Goal: Task Accomplishment & Management: Use online tool/utility

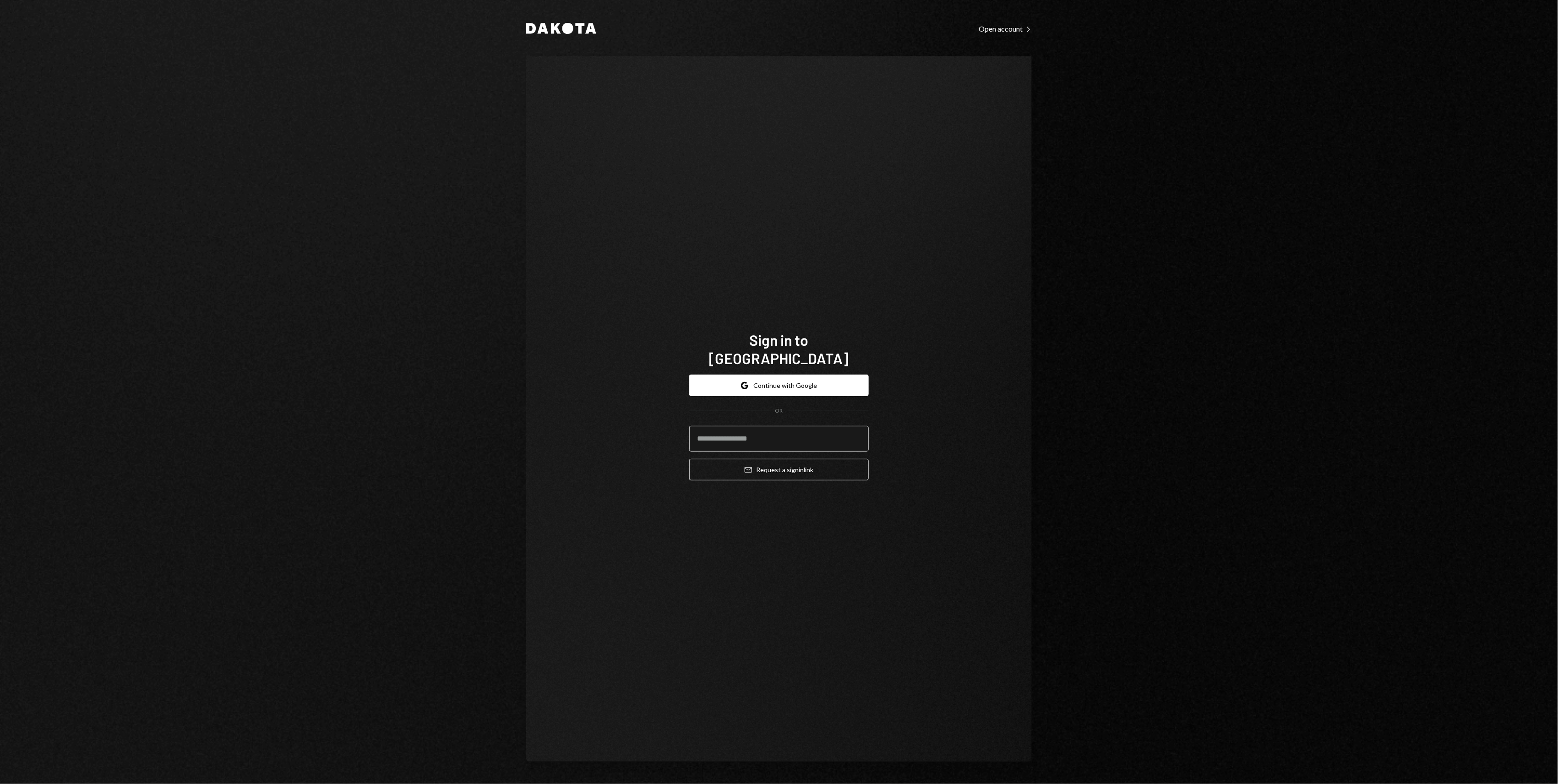
click at [774, 431] on input "email" at bounding box center [779, 438] width 180 height 26
type input "**********"
click at [786, 460] on button "Email Request a sign in link" at bounding box center [779, 470] width 180 height 22
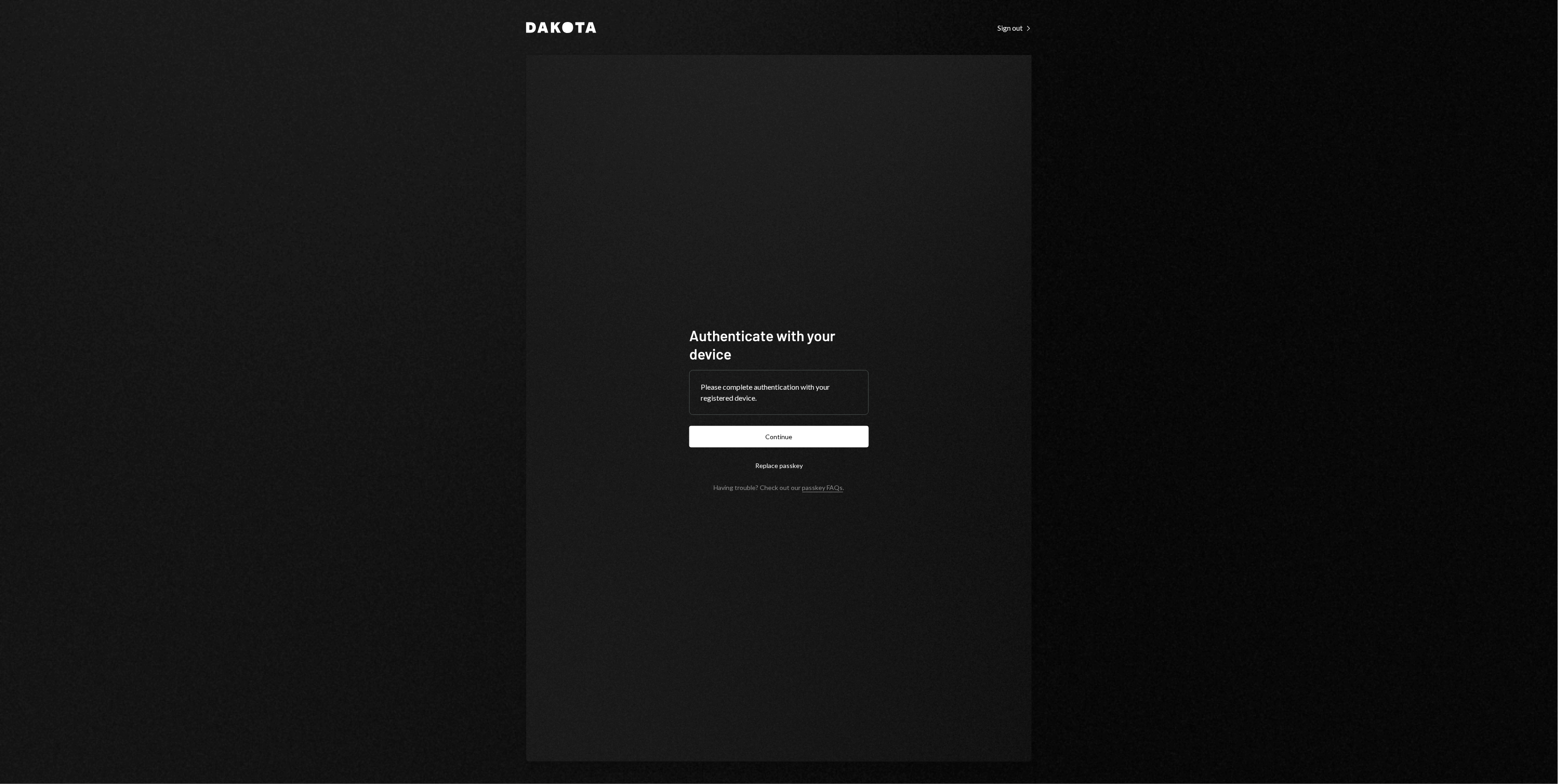
drag, startPoint x: 722, startPoint y: 427, endPoint x: 748, endPoint y: 438, distance: 28.2
click at [724, 427] on button "Continue" at bounding box center [779, 436] width 180 height 22
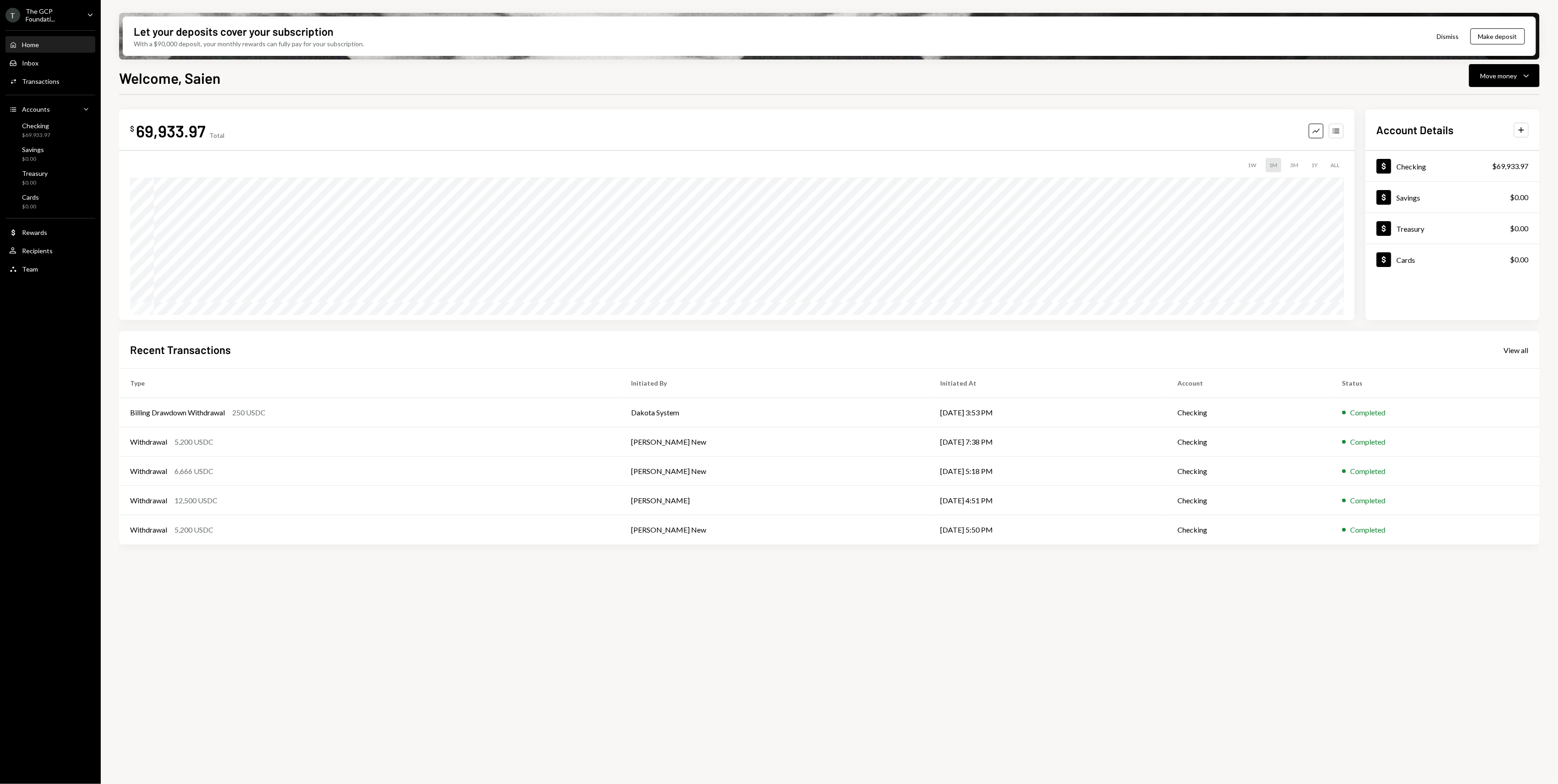
click at [79, 15] on div "The GCP Foundati..." at bounding box center [52, 15] width 54 height 16
click at [67, 165] on div "Boundless Foundation" at bounding box center [72, 165] width 82 height 7
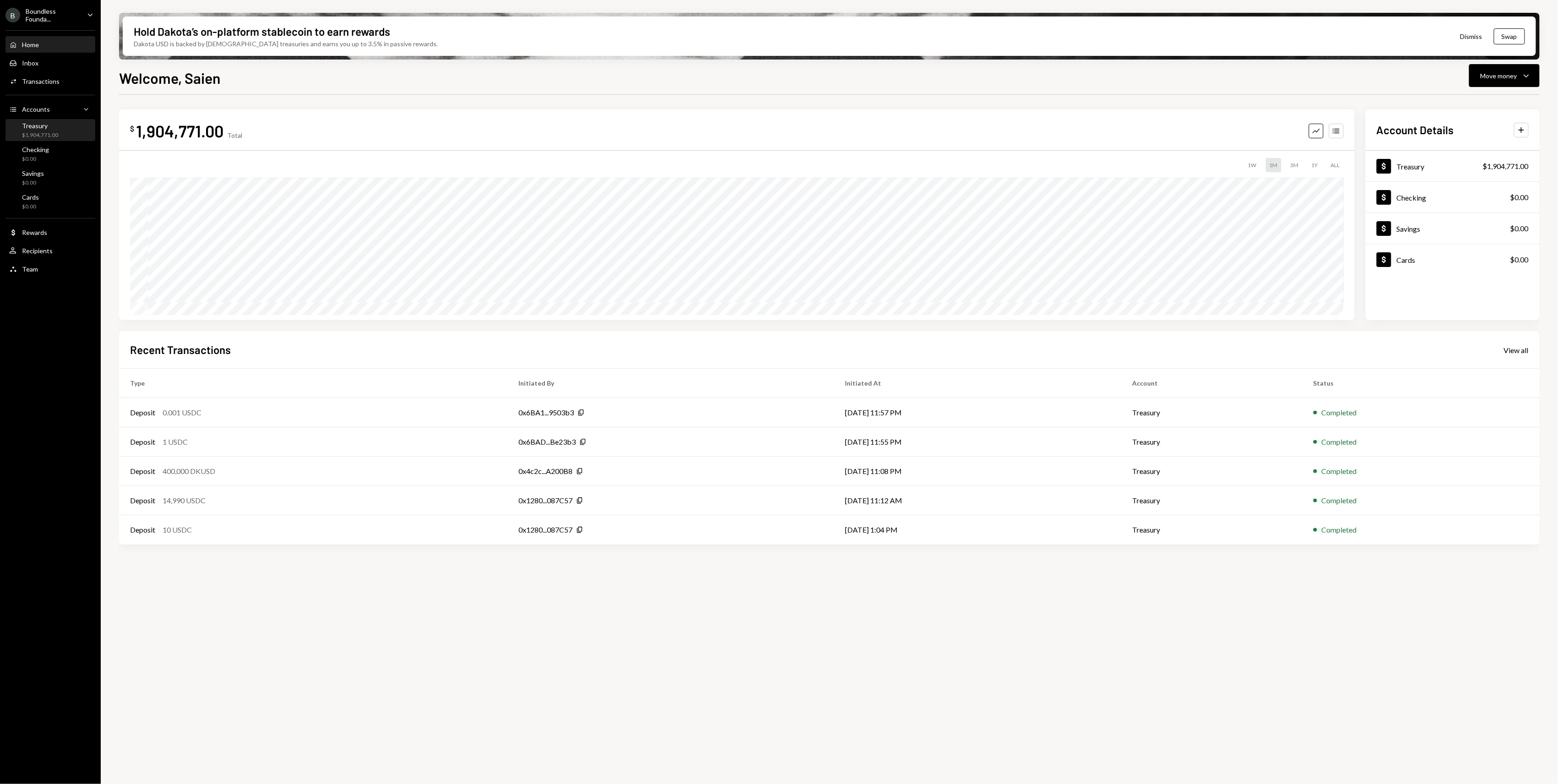
click at [52, 132] on div "$1,904,771.00" at bounding box center [40, 135] width 37 height 7
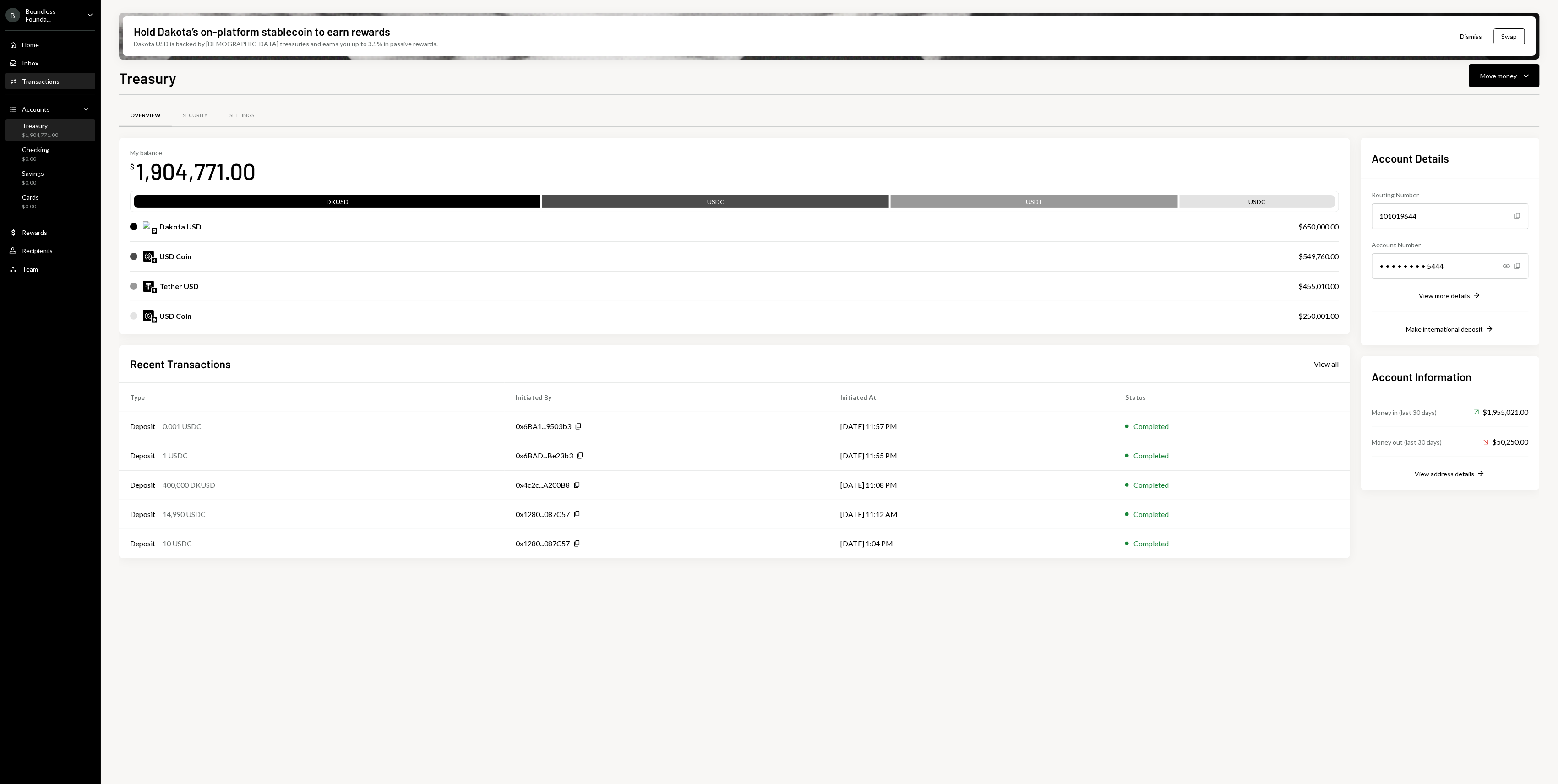
click at [56, 81] on div "Transactions" at bounding box center [40, 81] width 37 height 7
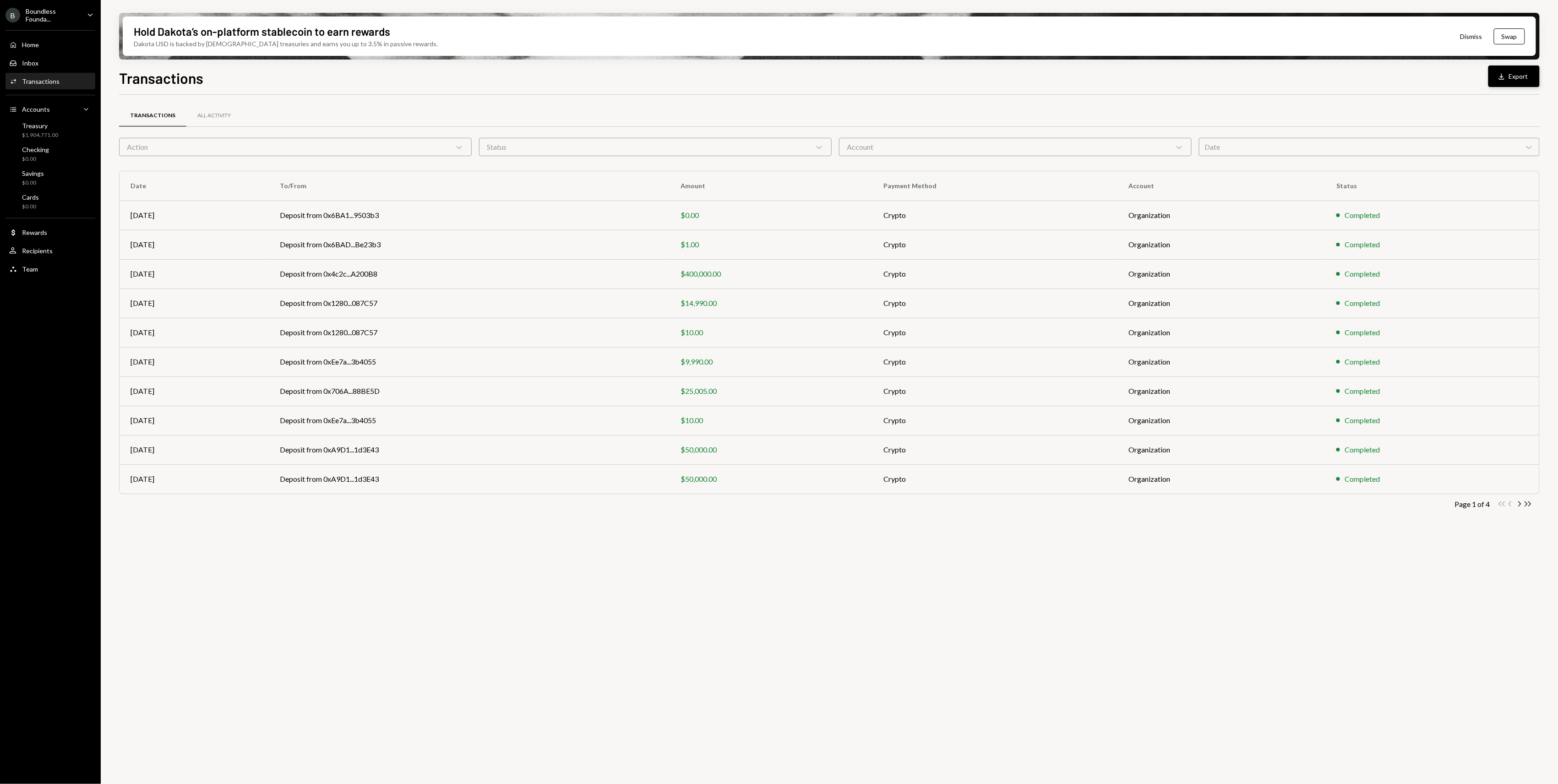
click at [1500, 81] on button "Download Export" at bounding box center [1515, 76] width 52 height 22
